Goal: Obtain resource: Download file/media

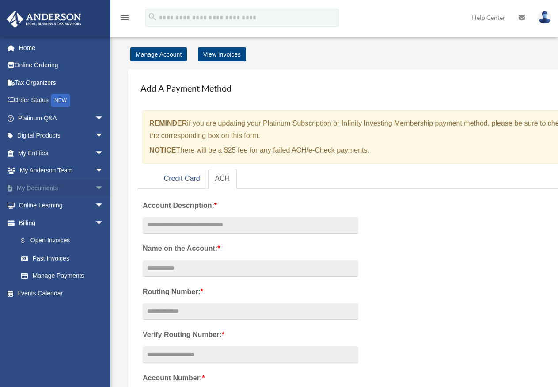
click at [95, 186] on span "arrow_drop_down" at bounding box center [104, 188] width 18 height 18
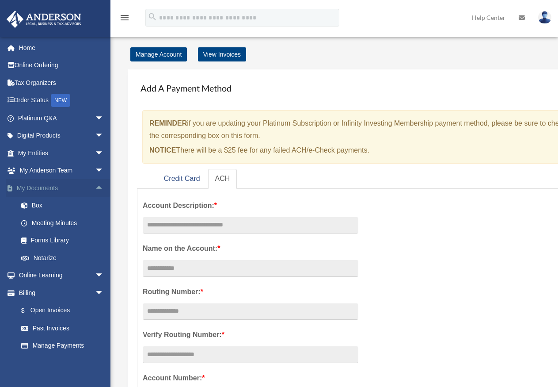
click at [95, 184] on span "arrow_drop_up" at bounding box center [104, 188] width 18 height 18
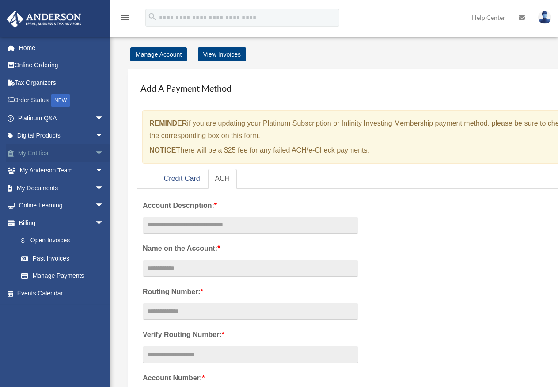
click at [95, 153] on span "arrow_drop_down" at bounding box center [104, 153] width 18 height 18
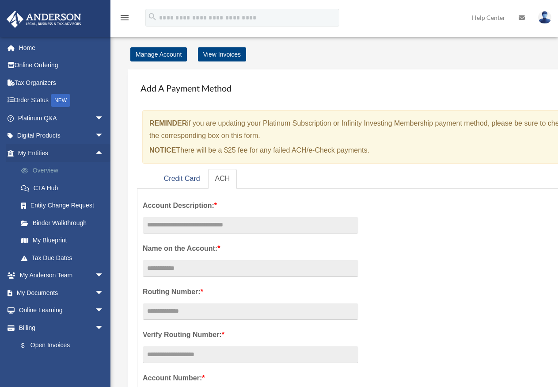
click at [49, 171] on link "Overview" at bounding box center [64, 171] width 105 height 18
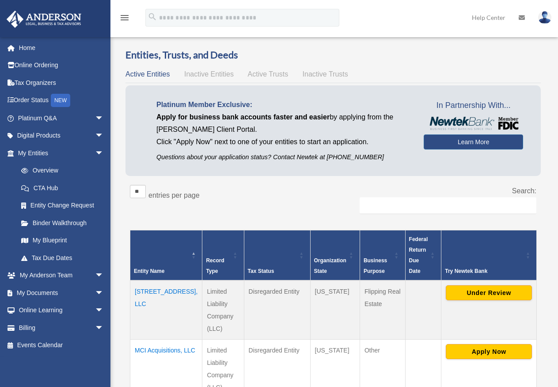
click at [139, 291] on td "[STREET_ADDRESS], LLC" at bounding box center [166, 309] width 72 height 59
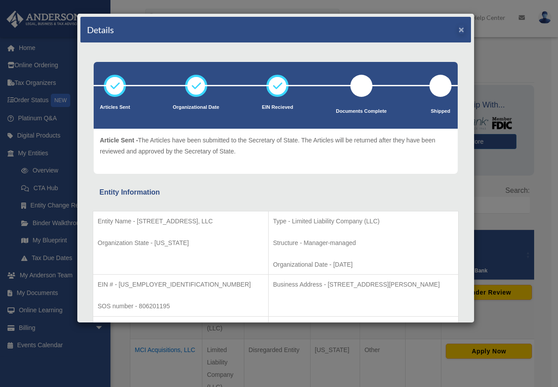
click at [459, 28] on button "×" at bounding box center [462, 29] width 6 height 9
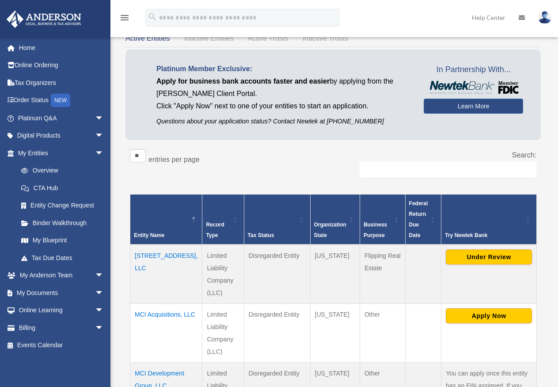
scroll to position [187, 0]
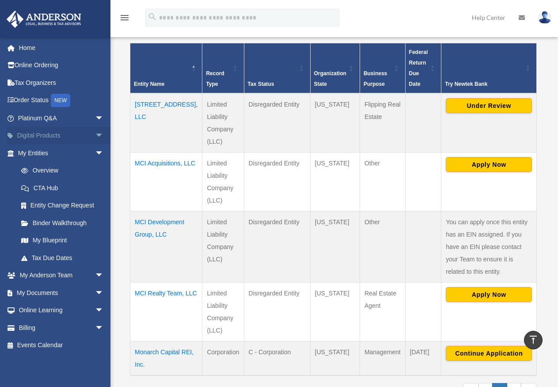
click at [95, 134] on span "arrow_drop_down" at bounding box center [104, 136] width 18 height 18
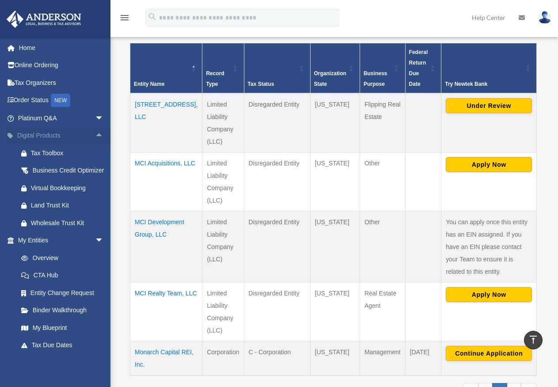
click at [95, 134] on span "arrow_drop_up" at bounding box center [104, 136] width 18 height 18
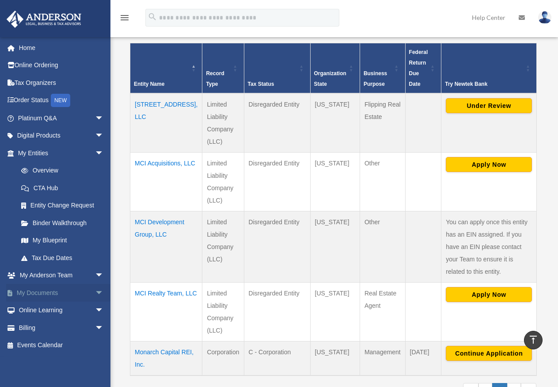
click at [95, 292] on span "arrow_drop_down" at bounding box center [104, 293] width 18 height 18
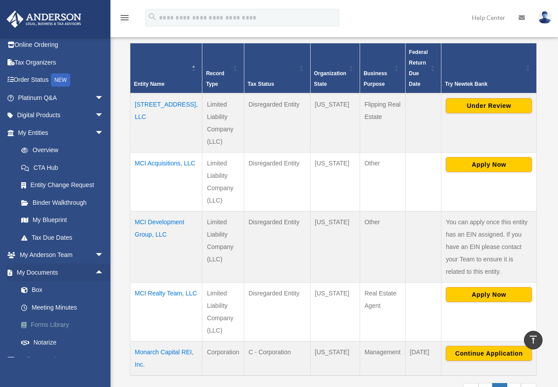
scroll to position [53, 0]
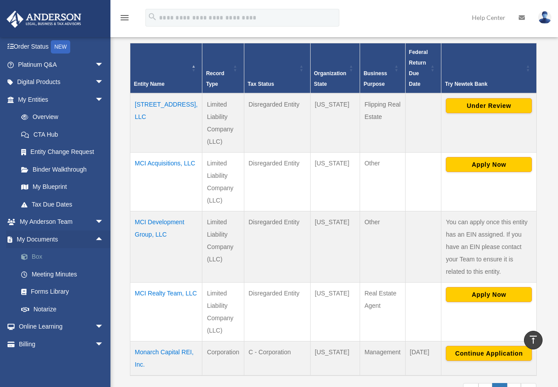
click at [37, 254] on link "Box" at bounding box center [64, 257] width 105 height 18
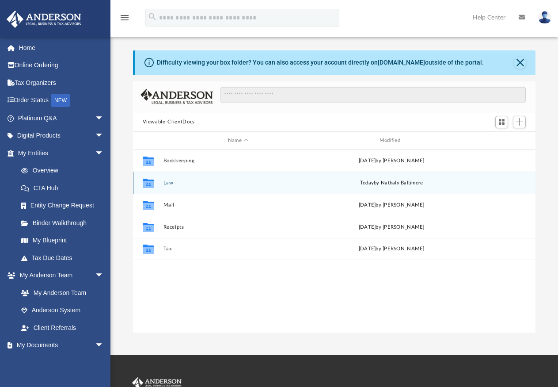
scroll to position [194, 396]
click at [168, 184] on button "Law" at bounding box center [238, 183] width 150 height 6
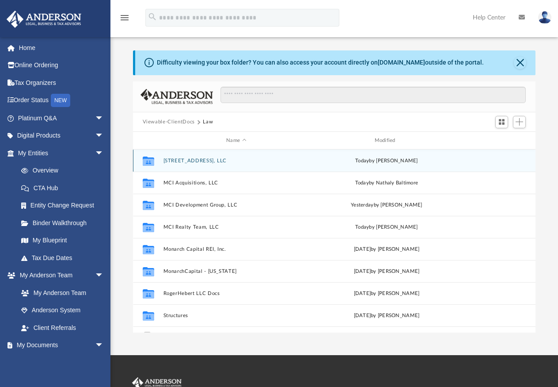
click at [183, 160] on button "[STREET_ADDRESS], LLC" at bounding box center [236, 161] width 146 height 6
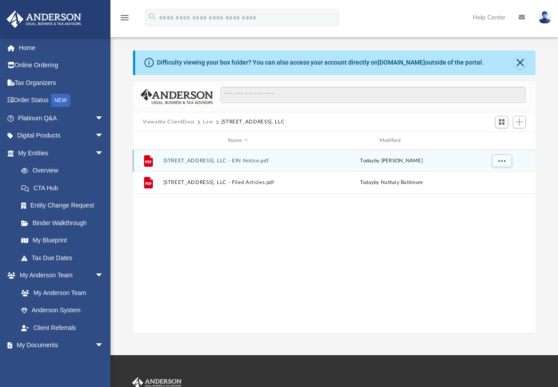
click at [245, 161] on button "1214 Main St, LLC - EIN Notice.pdf" at bounding box center [238, 161] width 150 height 6
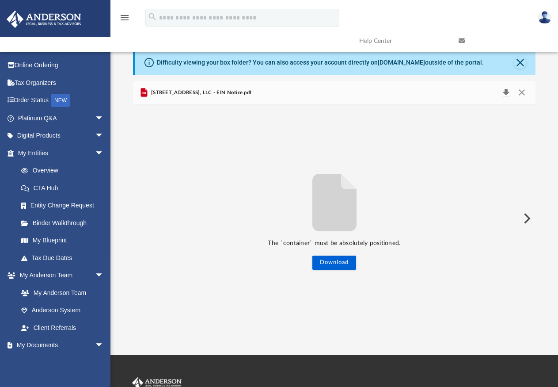
click at [506, 91] on button "Download" at bounding box center [506, 93] width 16 height 12
